Goal: Information Seeking & Learning: Learn about a topic

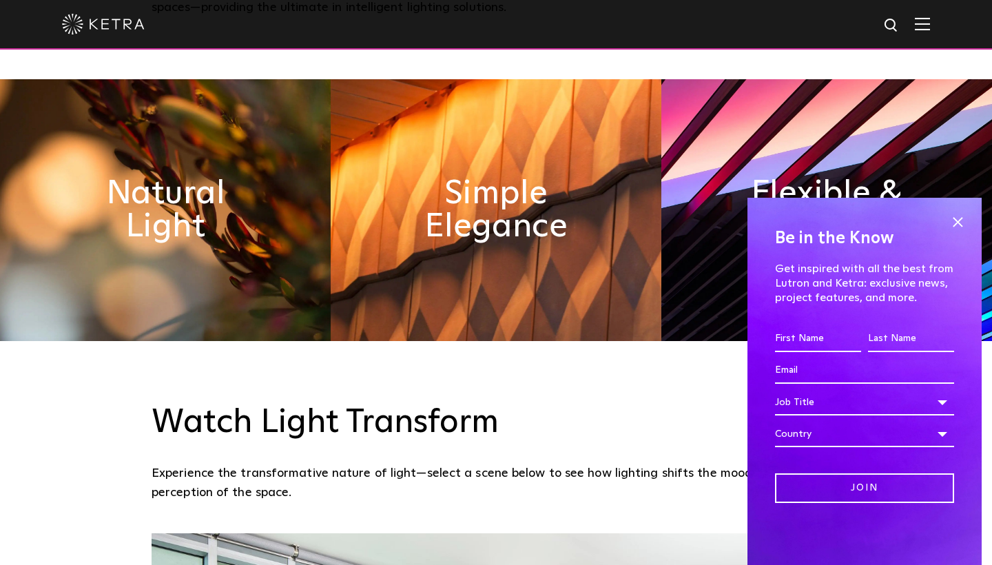
scroll to position [712, 0]
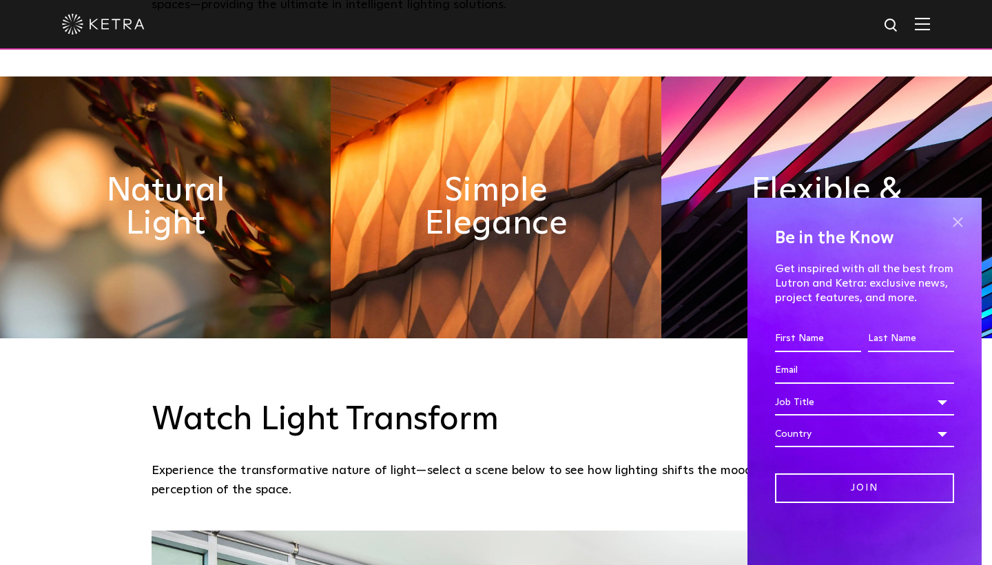
click at [956, 222] on span at bounding box center [957, 221] width 21 height 21
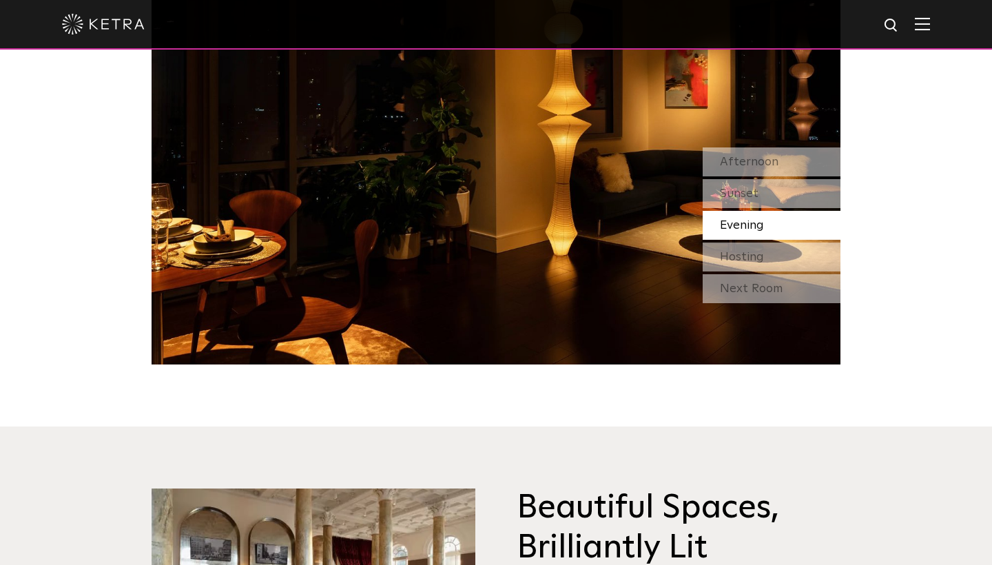
scroll to position [1366, 0]
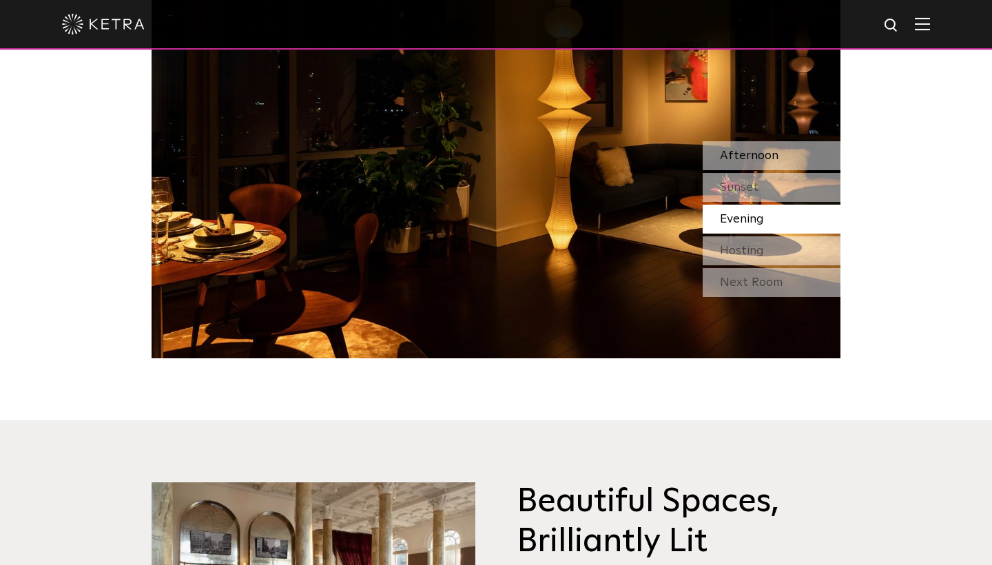
click at [804, 161] on div "Afternoon" at bounding box center [772, 155] width 138 height 29
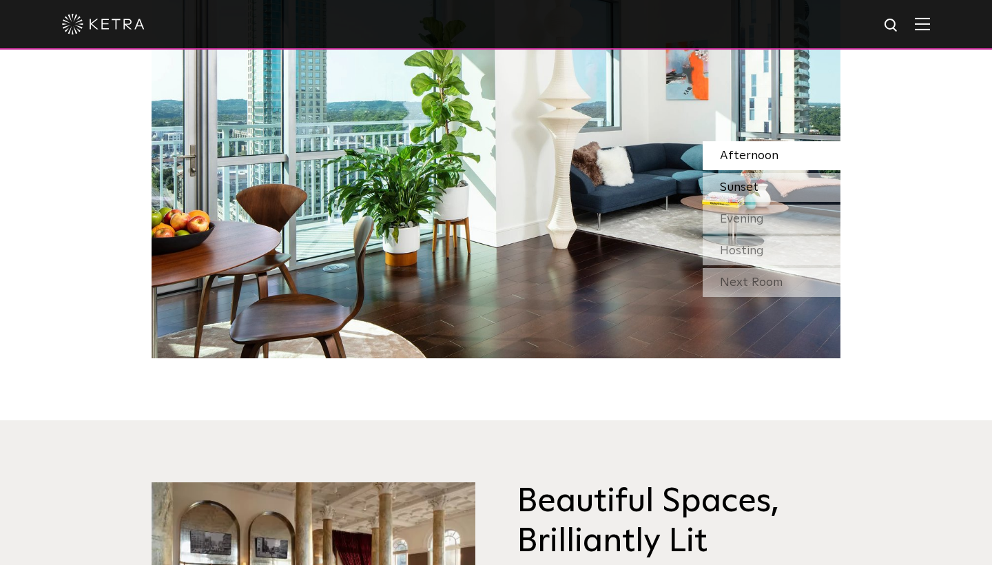
click at [776, 188] on div "Sunset" at bounding box center [772, 187] width 138 height 29
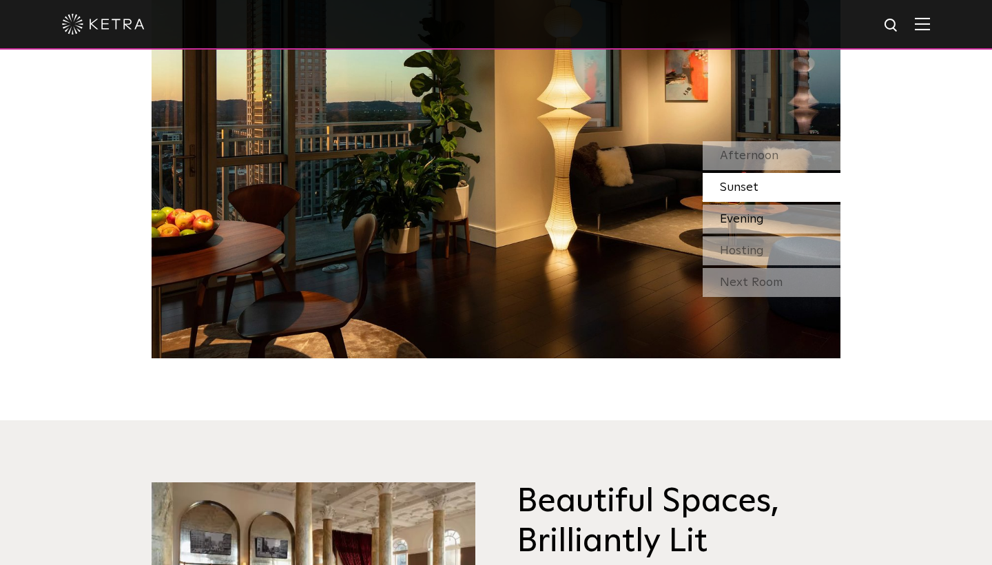
click at [760, 226] on div "Evening" at bounding box center [772, 219] width 138 height 29
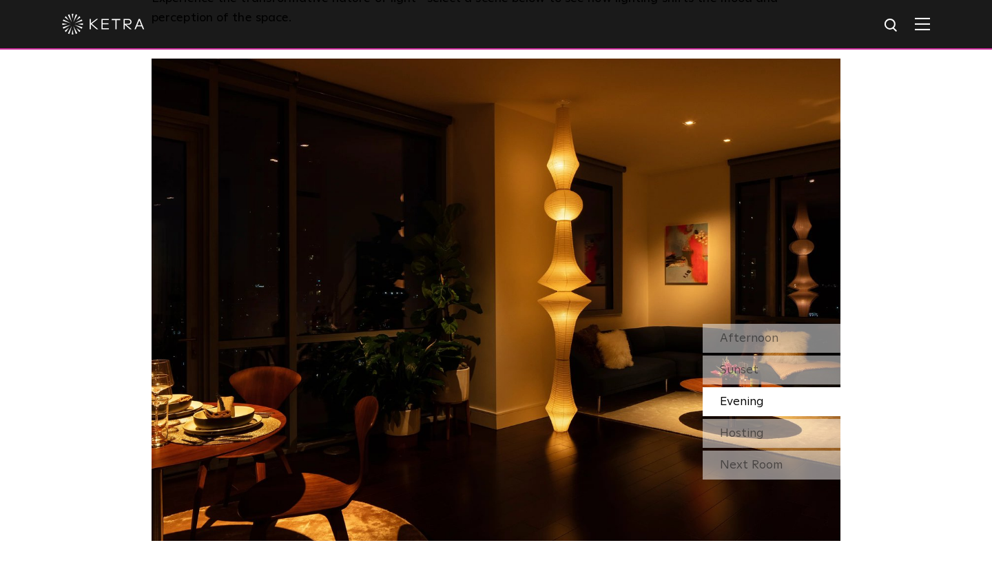
scroll to position [1184, 0]
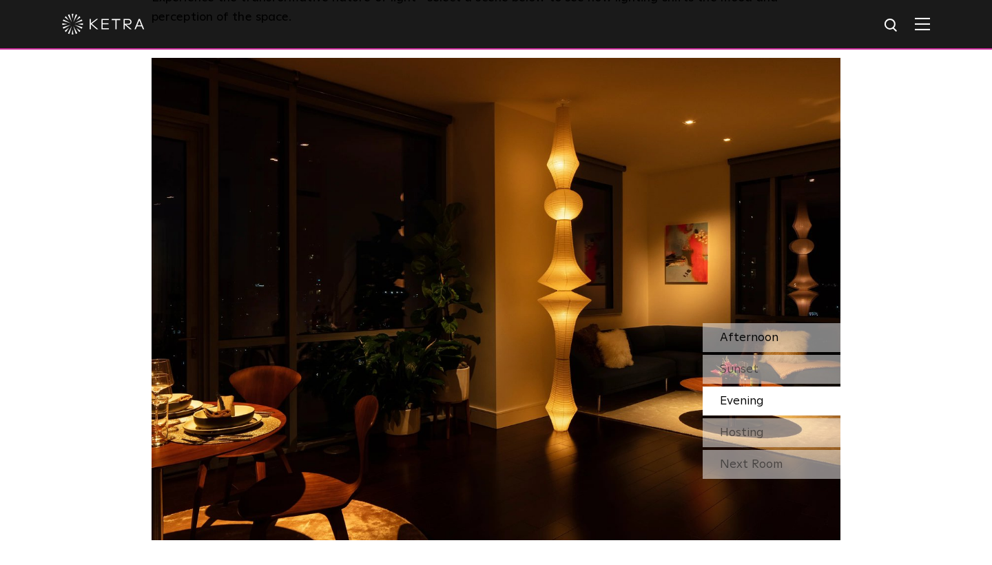
click at [818, 336] on div "Afternoon" at bounding box center [772, 337] width 138 height 29
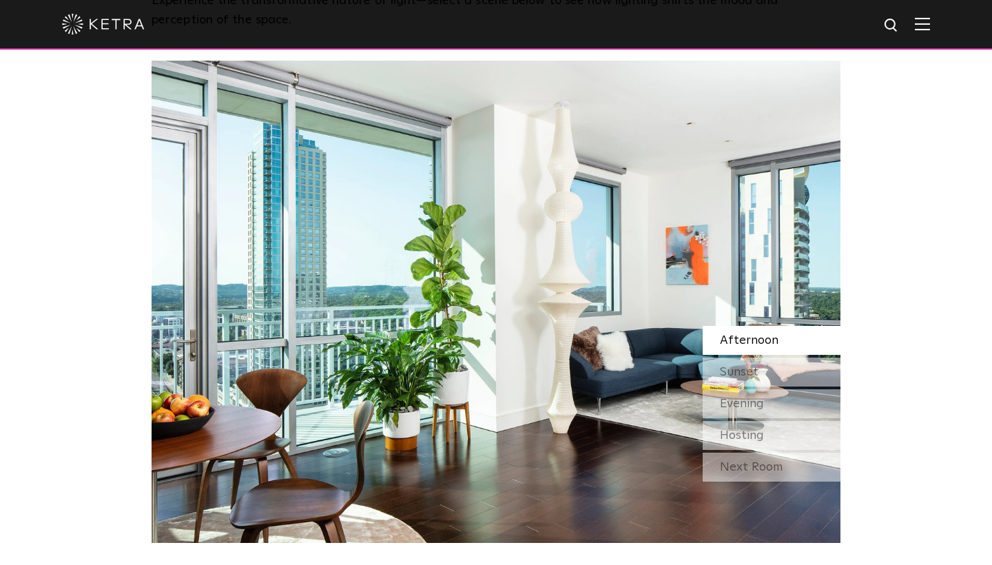
scroll to position [1180, 0]
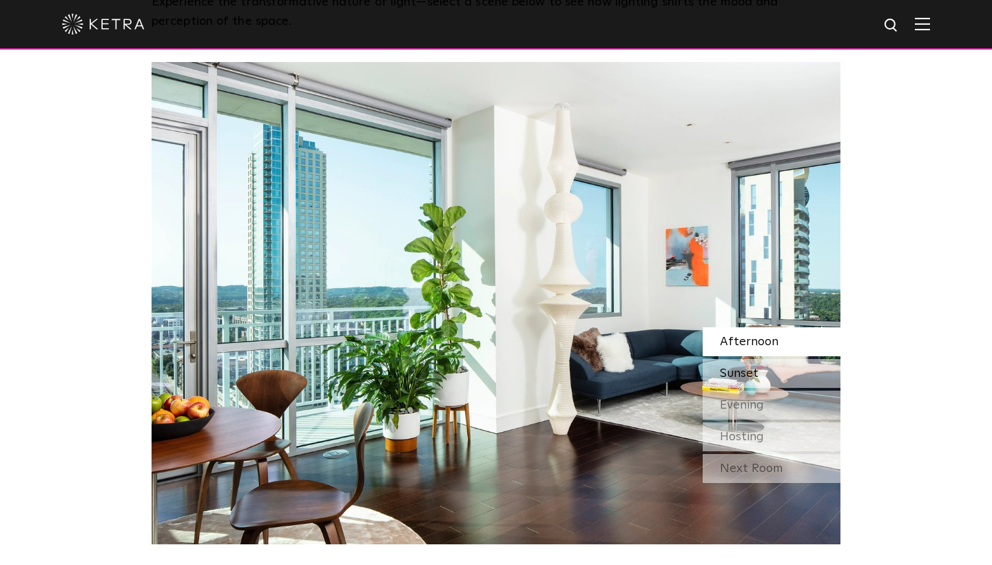
click at [794, 369] on div "Sunset" at bounding box center [772, 373] width 138 height 29
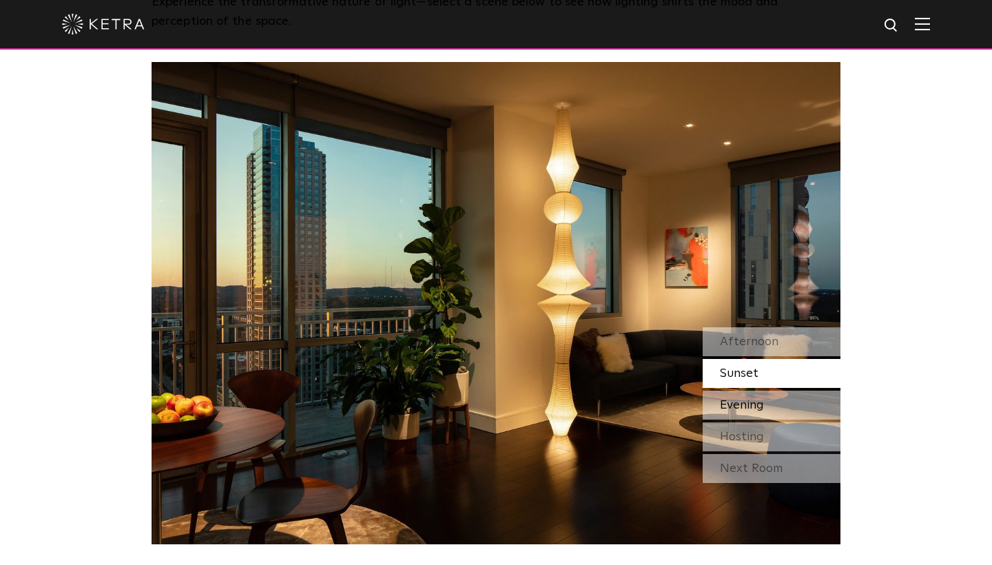
click at [807, 400] on div "Evening" at bounding box center [772, 405] width 138 height 29
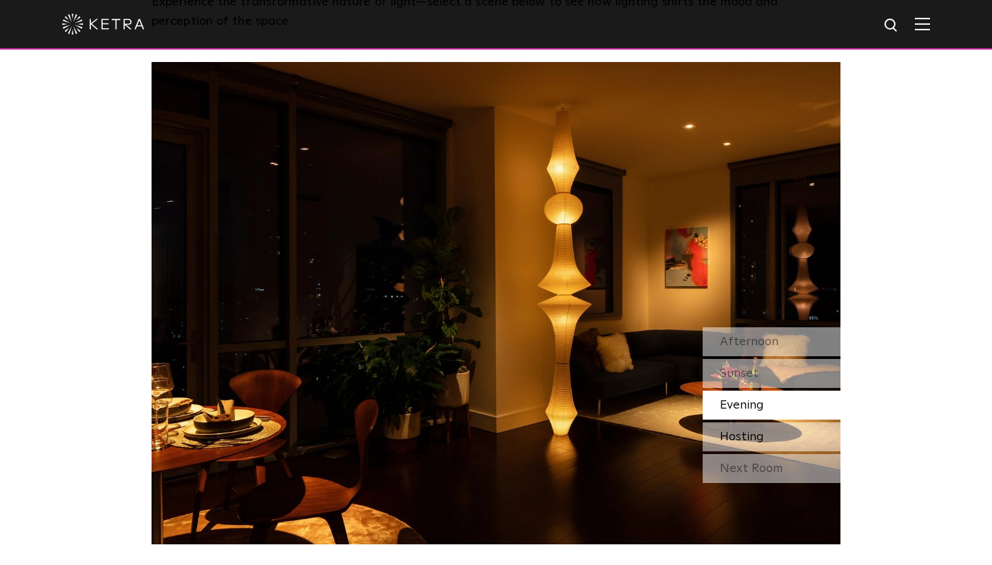
click at [805, 438] on div "Hosting" at bounding box center [772, 436] width 138 height 29
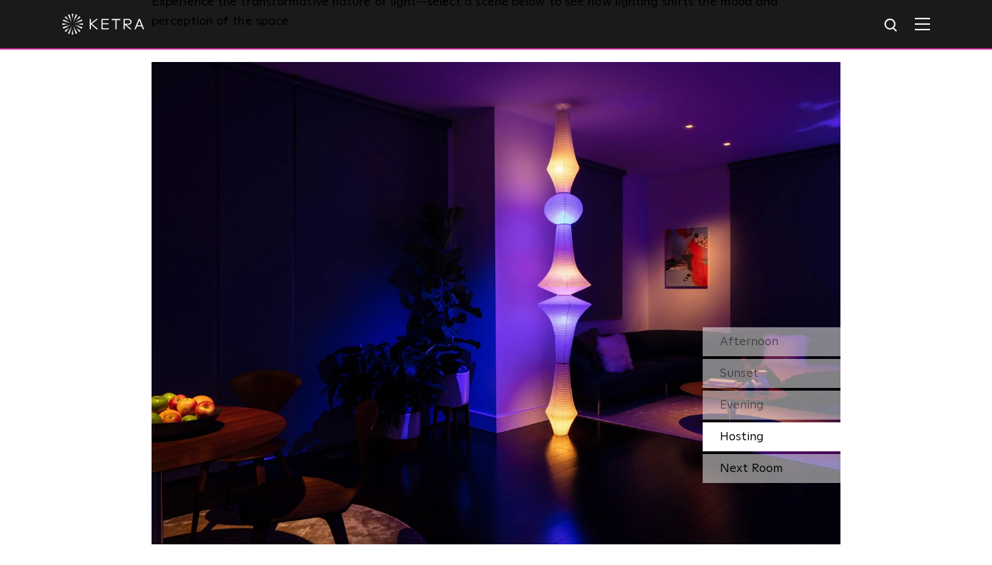
click at [807, 462] on div "Next Room" at bounding box center [772, 468] width 138 height 29
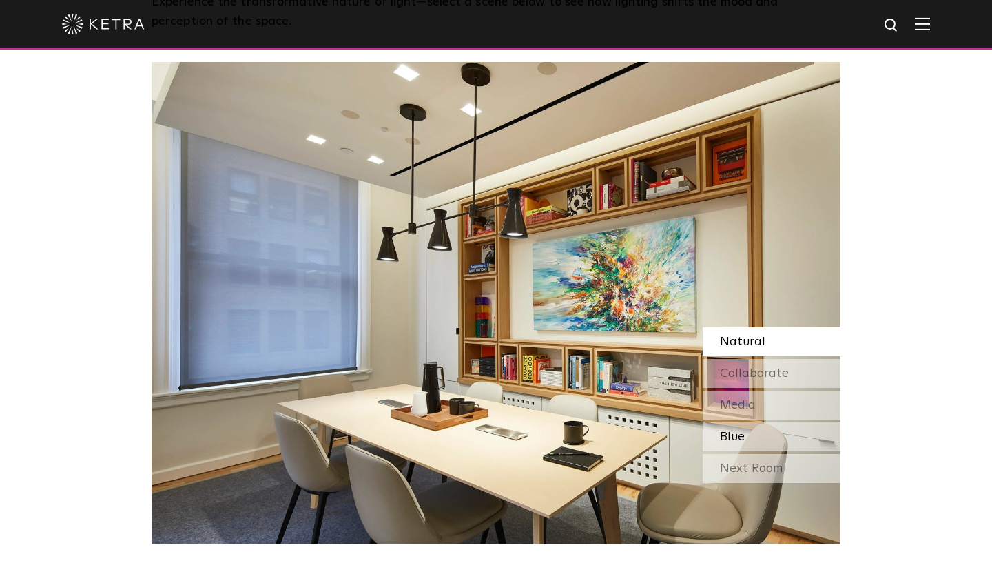
click at [778, 426] on div "Blue" at bounding box center [772, 436] width 138 height 29
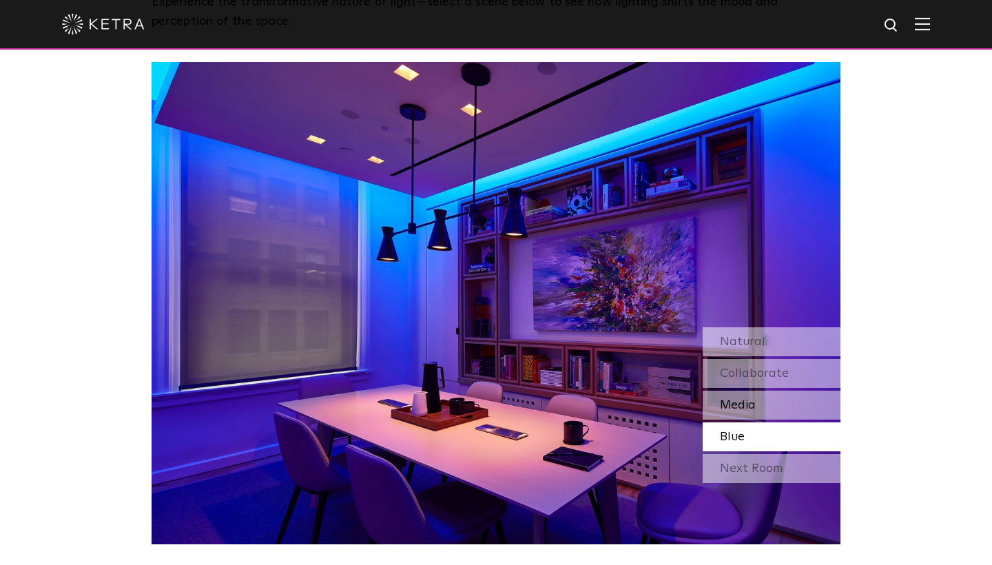
click at [776, 408] on div "Media" at bounding box center [772, 405] width 138 height 29
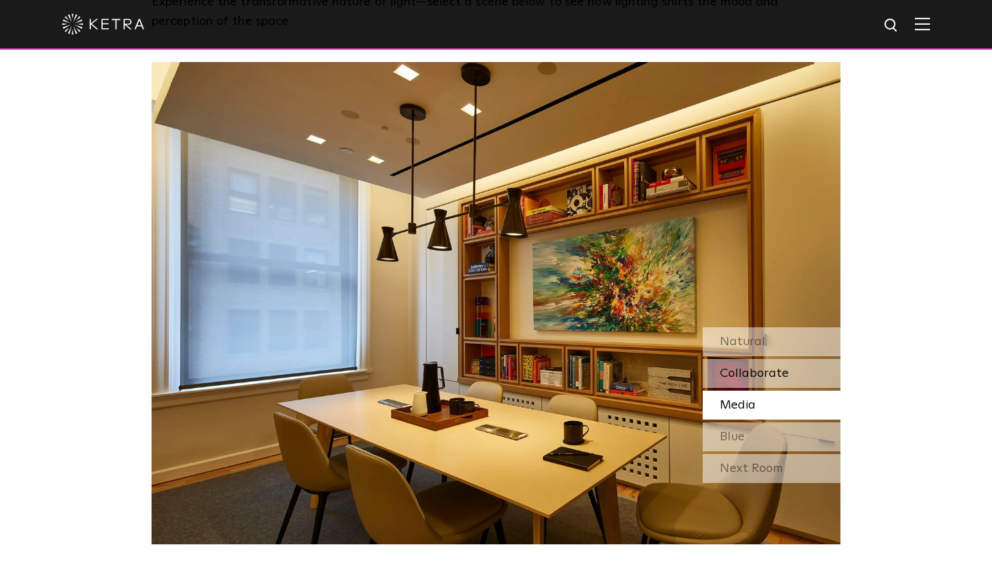
click at [771, 382] on div "Collaborate" at bounding box center [772, 373] width 138 height 29
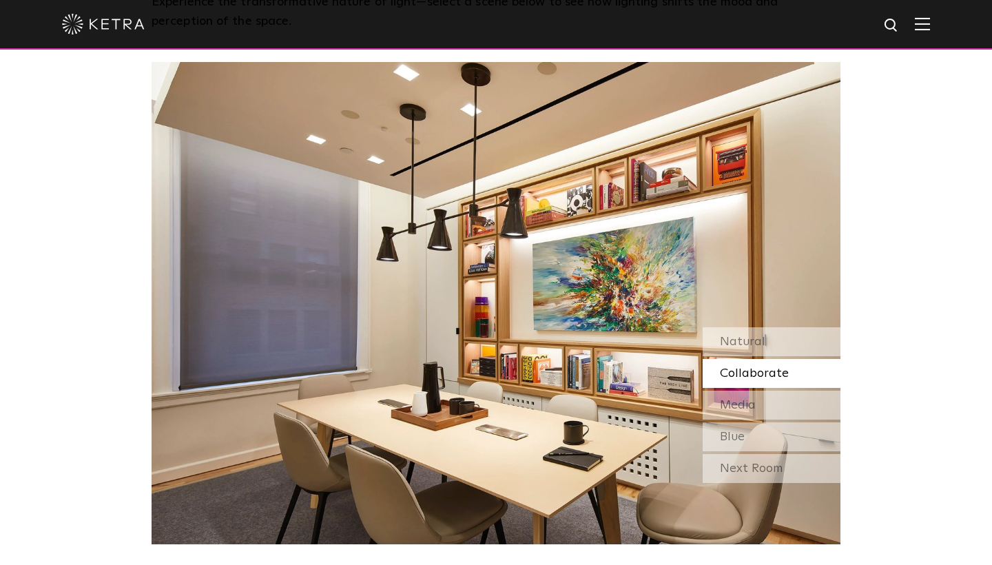
click at [904, 277] on div "Watch Light Transform Experience the transformative nature of light—select a sc…" at bounding box center [496, 207] width 992 height 674
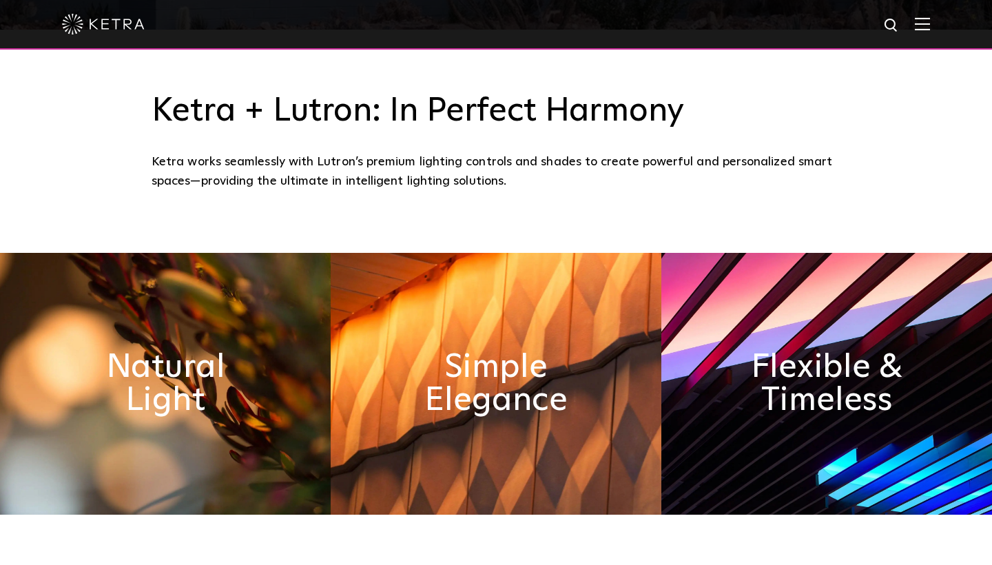
scroll to position [528, 0]
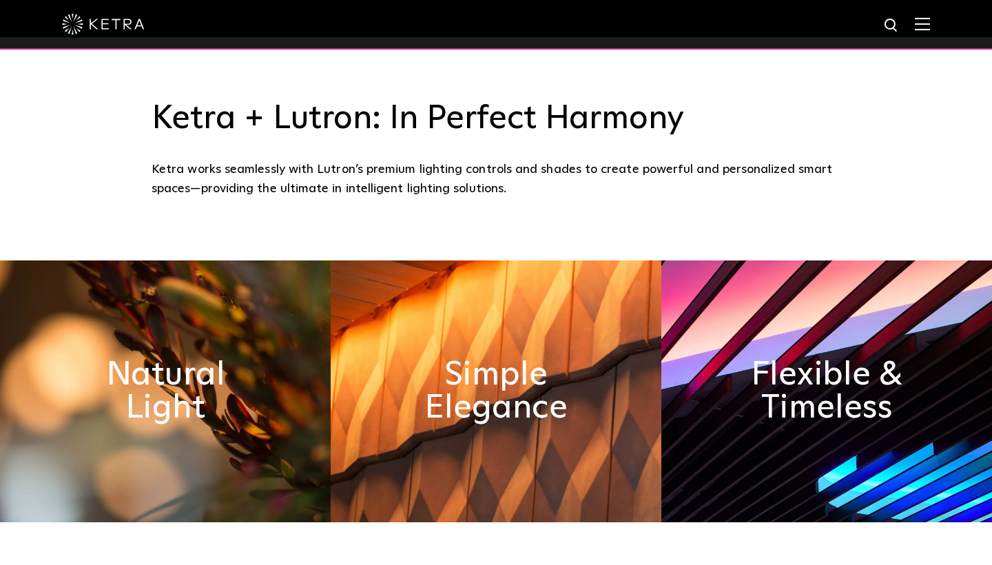
click at [933, 28] on div at bounding box center [496, 25] width 992 height 50
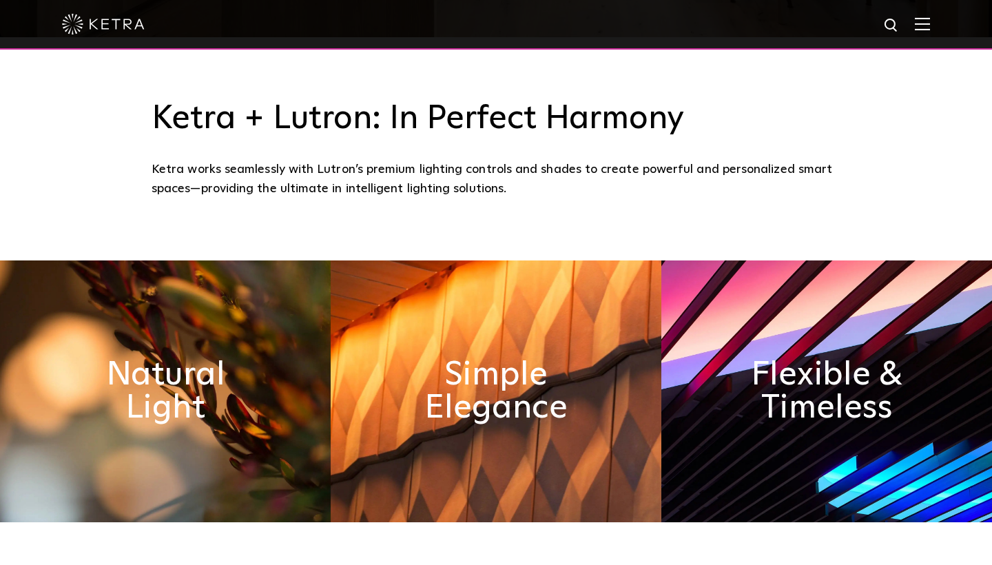
click at [929, 28] on img at bounding box center [922, 23] width 15 height 13
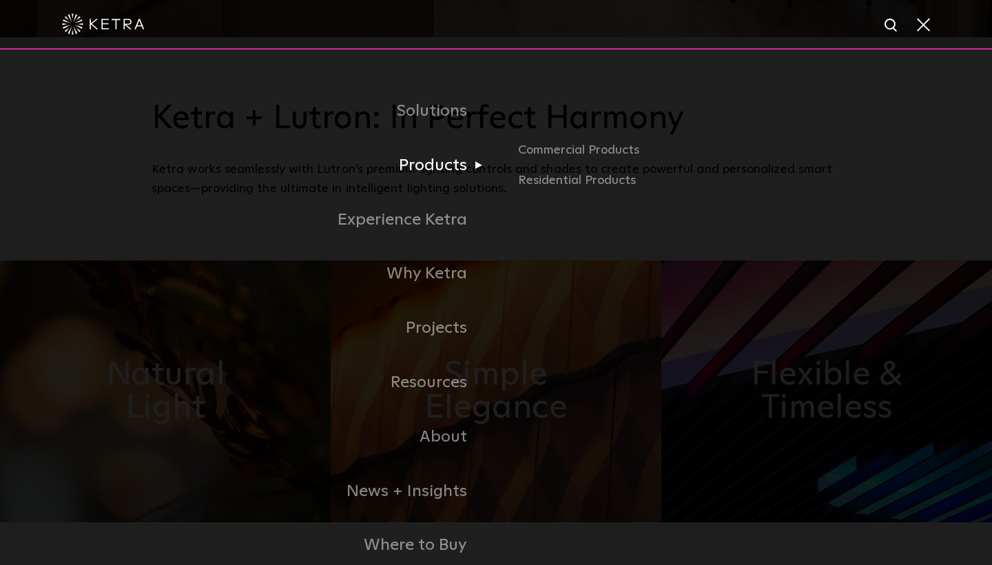
click at [464, 161] on link "Products" at bounding box center [324, 165] width 344 height 54
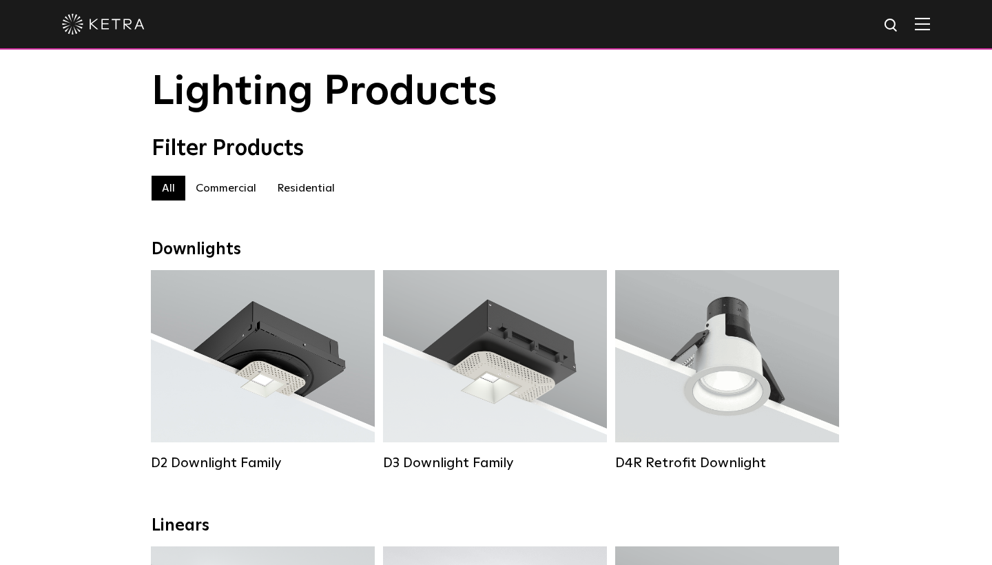
scroll to position [39, 0]
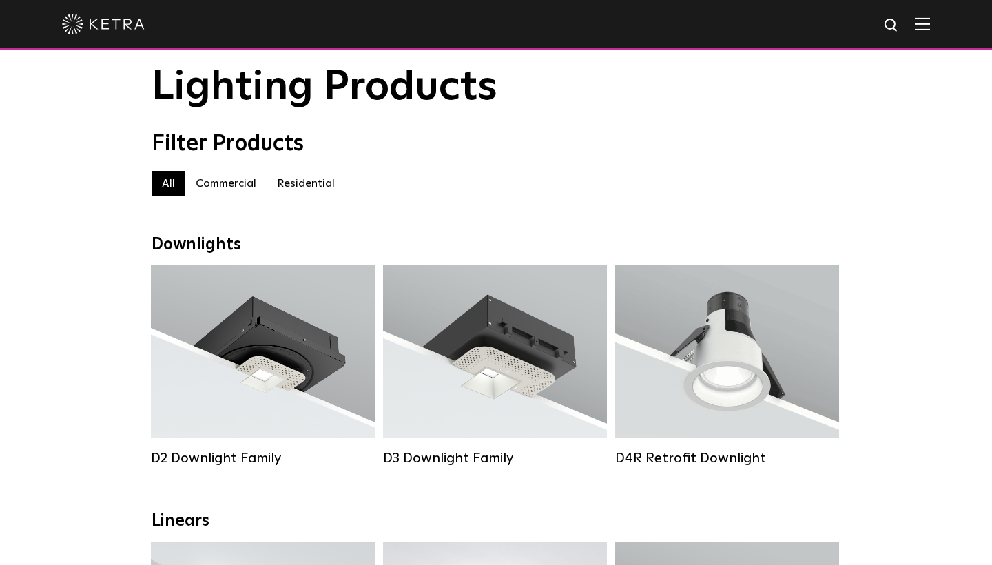
click at [220, 185] on label "Commercial" at bounding box center [225, 183] width 81 height 25
click at [315, 183] on label "Residential" at bounding box center [306, 183] width 79 height 25
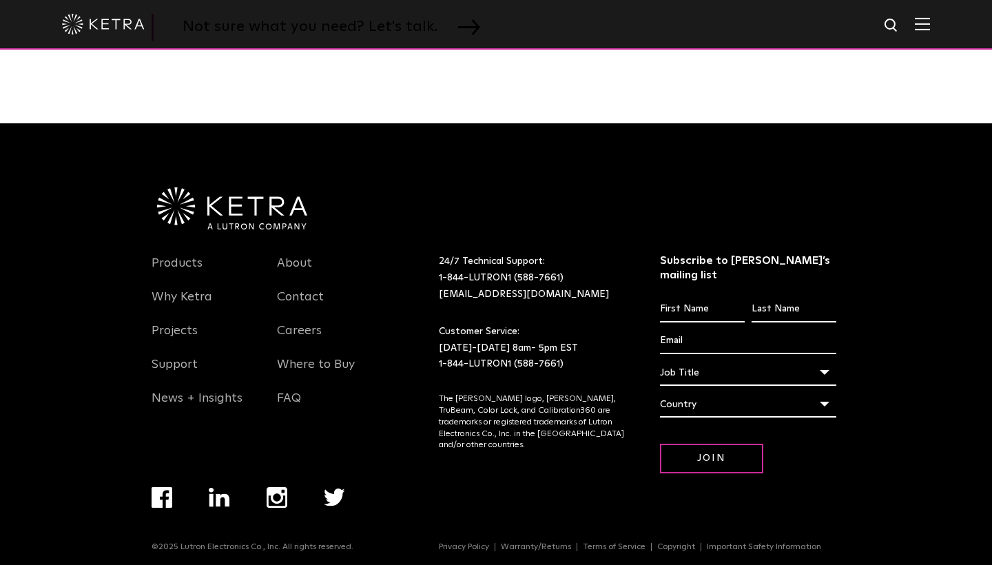
scroll to position [2194, 0]
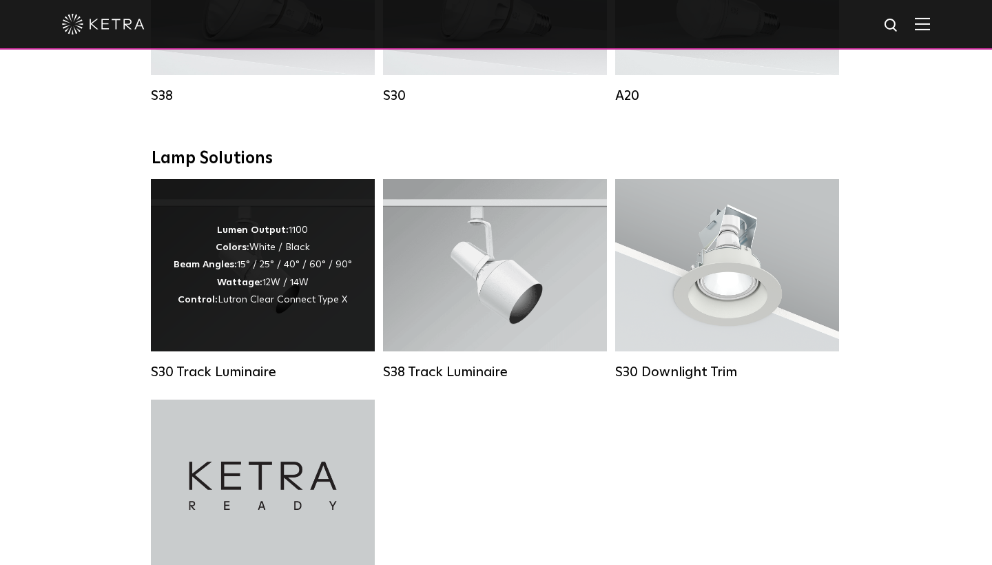
scroll to position [953, 0]
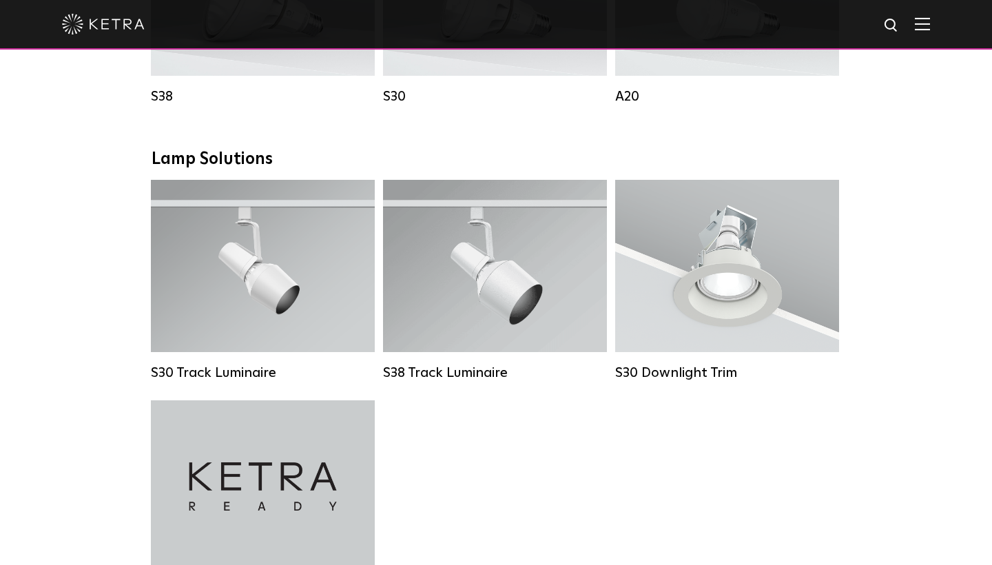
scroll to position [39, 0]
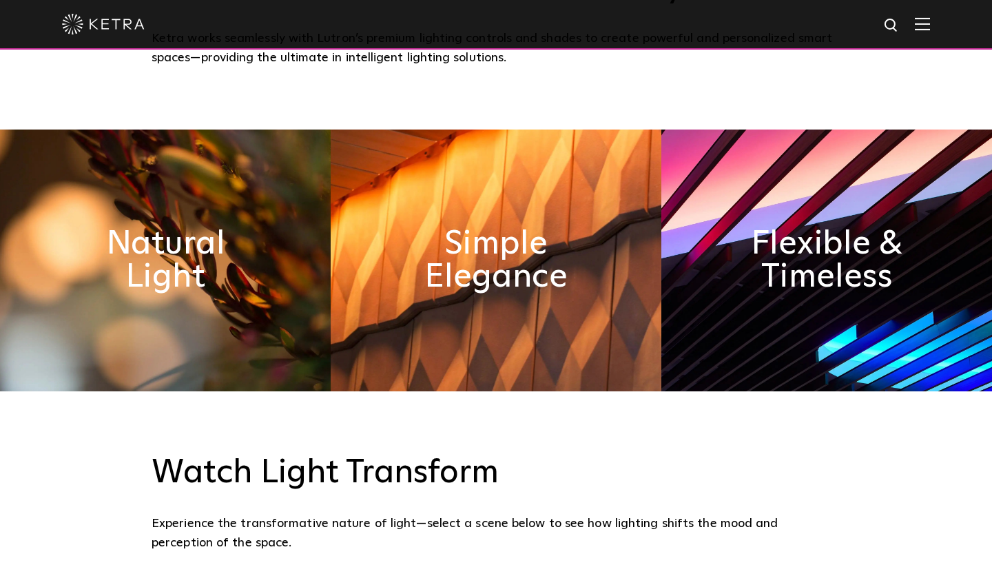
scroll to position [592, 0]
